Goal: Task Accomplishment & Management: Manage account settings

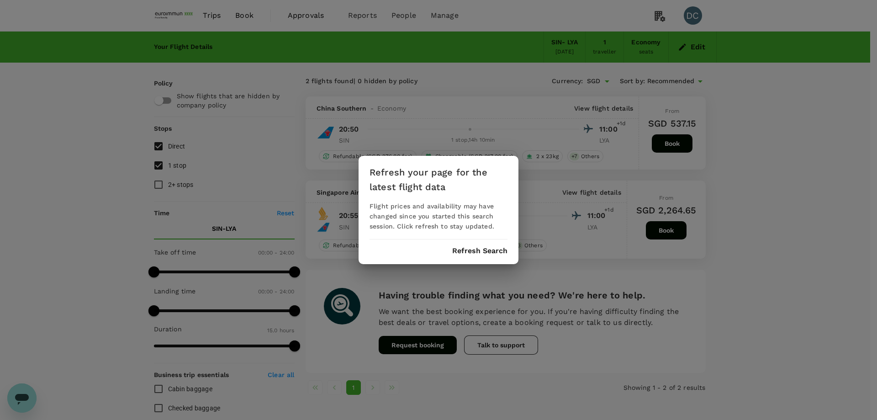
click at [466, 241] on div "Refresh your page for the latest flight data Flight prices and availability may…" at bounding box center [439, 210] width 160 height 108
click at [461, 252] on button "Refresh Search" at bounding box center [479, 251] width 55 height 8
click at [296, 16] on div "Refresh your page for the latest flight data Flight prices and availability may…" at bounding box center [438, 210] width 877 height 420
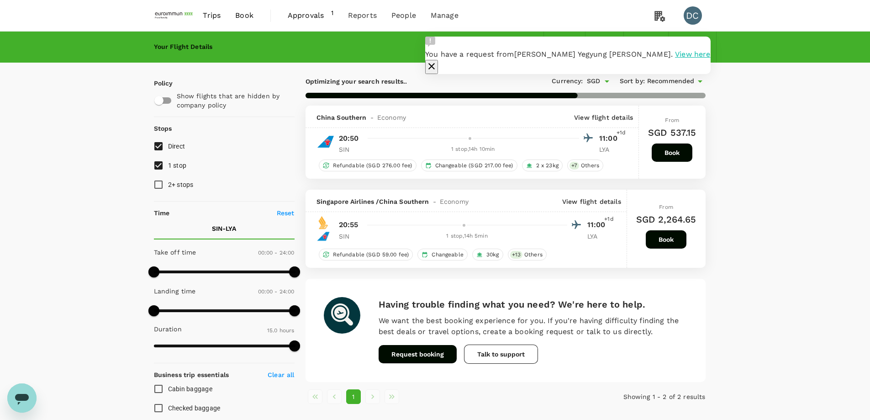
click at [675, 58] on span "View here" at bounding box center [692, 54] width 35 height 9
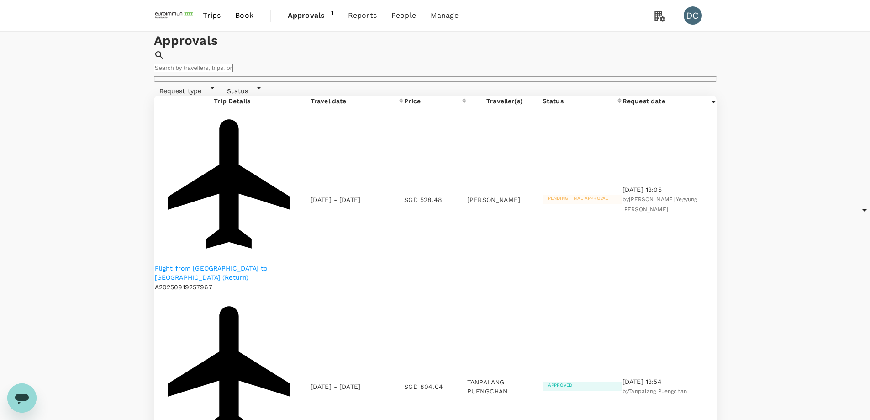
click at [197, 264] on p "Flight from [GEOGRAPHIC_DATA] to [GEOGRAPHIC_DATA] (Return)" at bounding box center [232, 273] width 155 height 18
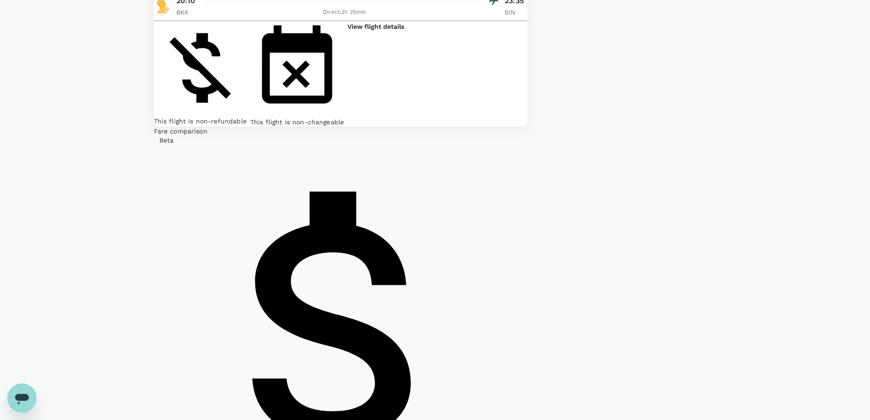
scroll to position [137, 0]
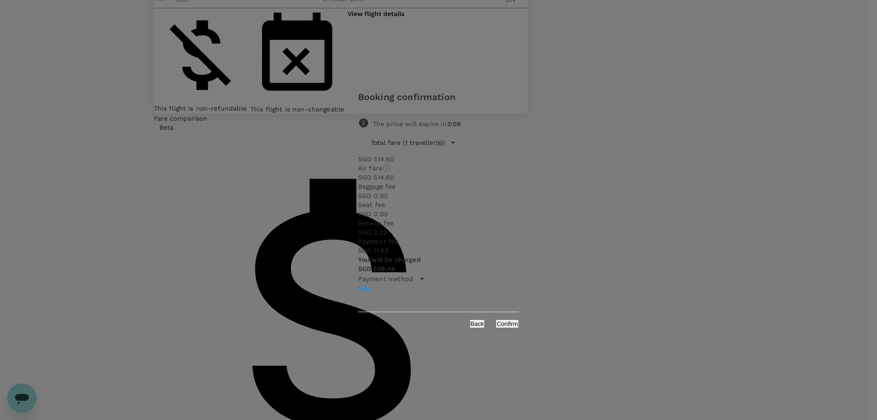
click at [411, 274] on p "Payment method" at bounding box center [385, 278] width 55 height 9
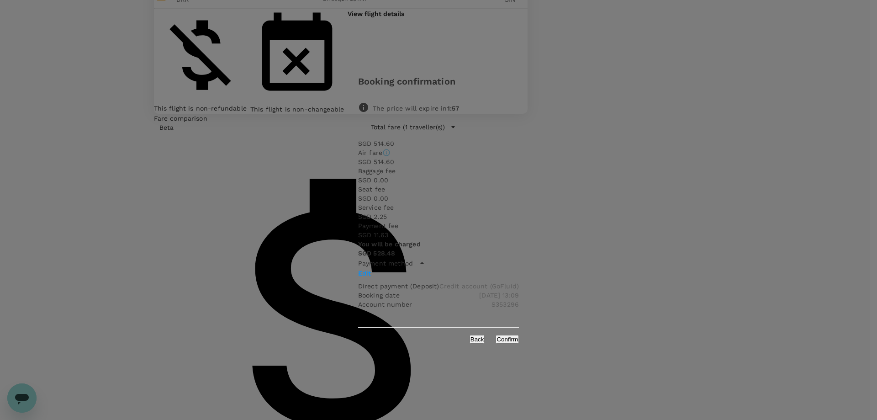
click at [483, 335] on button "Back" at bounding box center [478, 339] width 16 height 9
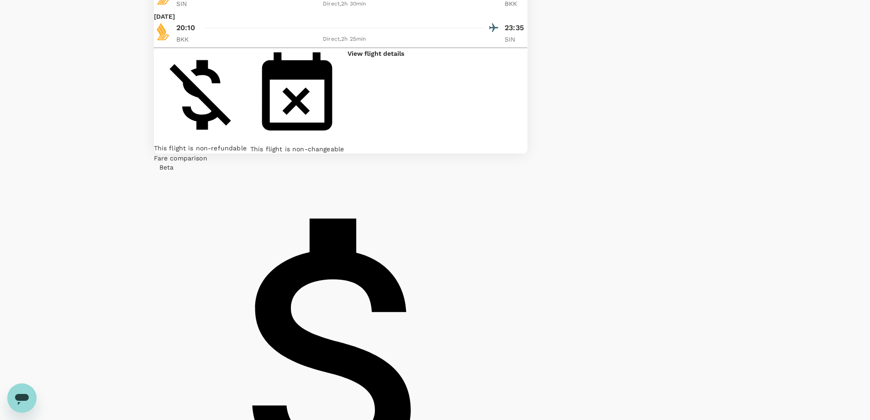
scroll to position [143, 0]
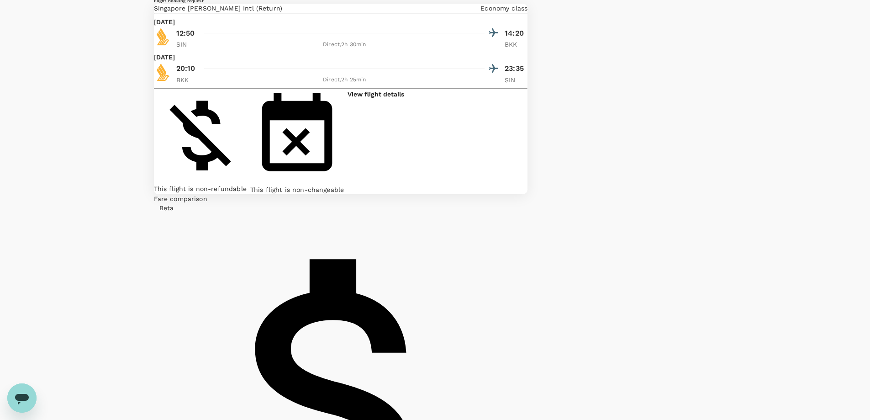
scroll to position [56, 0]
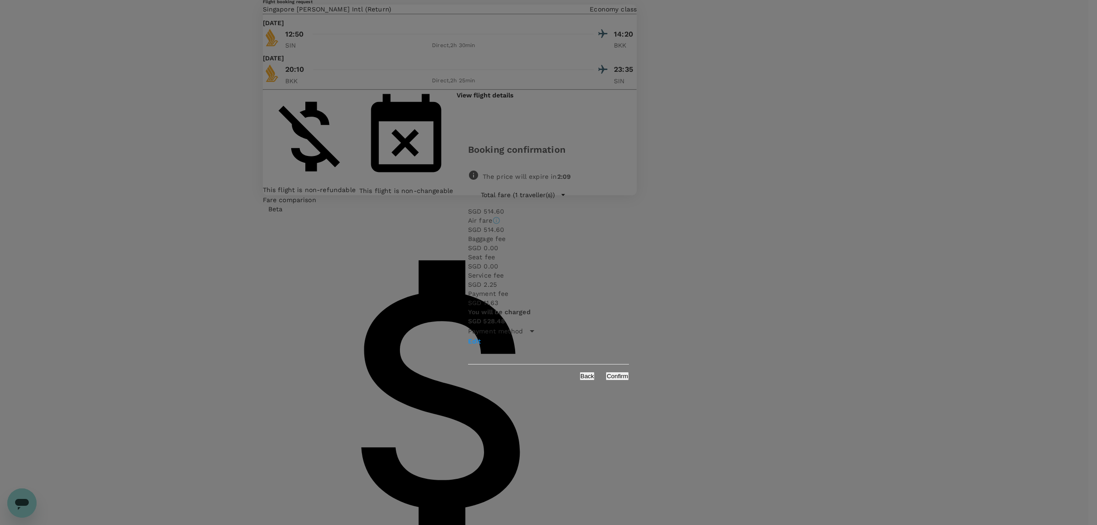
click at [524, 325] on div "Payment method" at bounding box center [548, 330] width 161 height 11
click at [629, 387] on button "Confirm" at bounding box center [616, 391] width 23 height 9
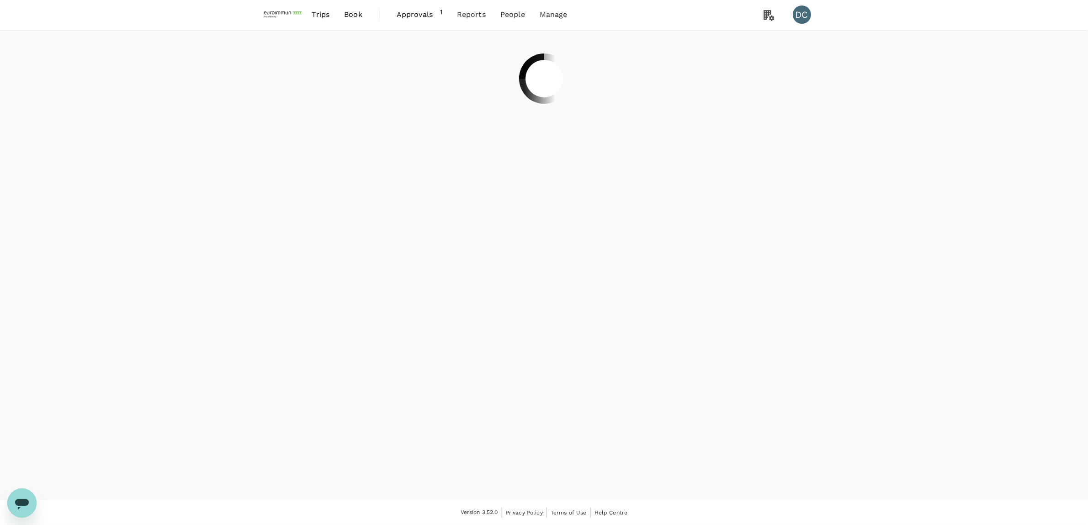
scroll to position [0, 0]
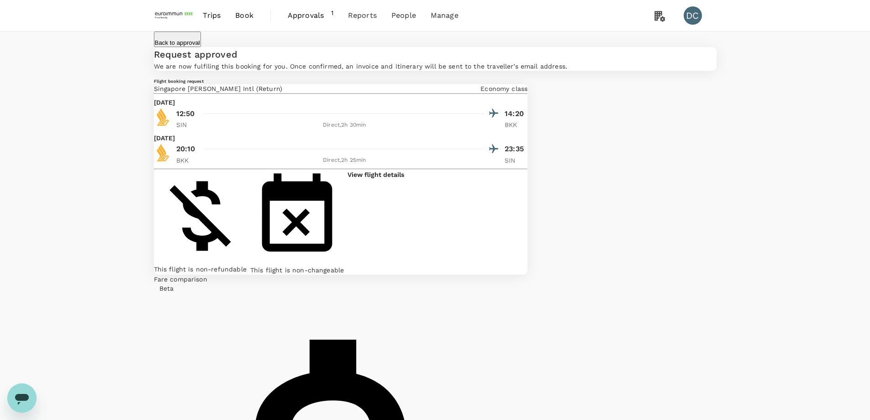
click at [198, 44] on p "Back to approval" at bounding box center [177, 42] width 45 height 7
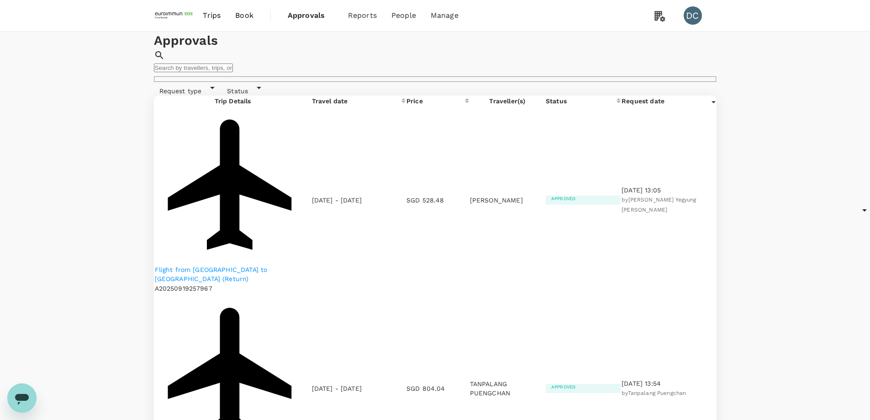
click at [220, 16] on span "Trips" at bounding box center [212, 15] width 18 height 11
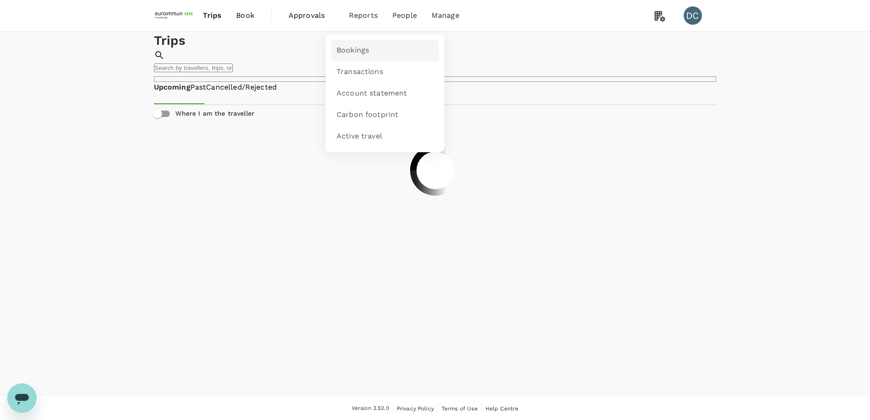
click at [359, 51] on span "Bookings" at bounding box center [353, 50] width 32 height 11
